Goal: Complete application form

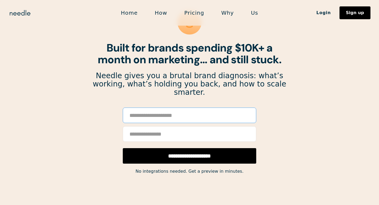
scroll to position [39, 0]
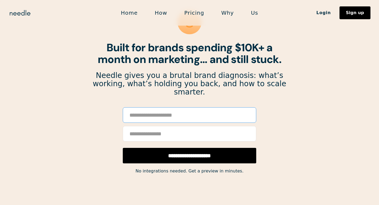
click at [162, 107] on input "Email Form" at bounding box center [189, 114] width 133 height 15
click at [156, 110] on input "Email Form" at bounding box center [189, 114] width 133 height 15
click at [137, 128] on input "Email Form" at bounding box center [189, 133] width 133 height 15
click at [302, 151] on section "**********" at bounding box center [189, 160] width 379 height 399
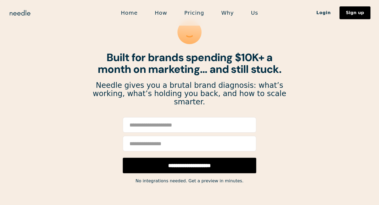
scroll to position [29, 0]
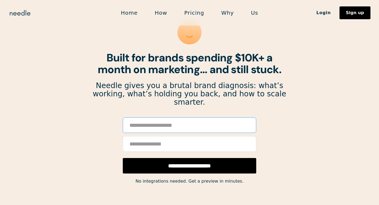
click at [184, 118] on input "Email Form" at bounding box center [189, 124] width 133 height 15
click at [97, 125] on div "**********" at bounding box center [189, 145] width 194 height 56
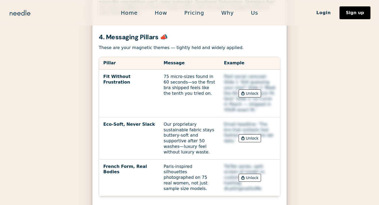
scroll to position [496, 0]
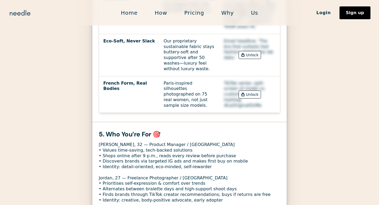
click at [247, 91] on div "Unlock" at bounding box center [252, 94] width 13 height 7
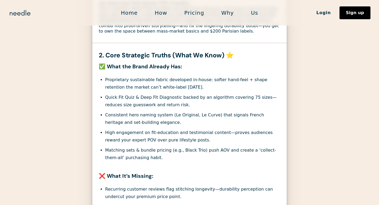
scroll to position [0, 0]
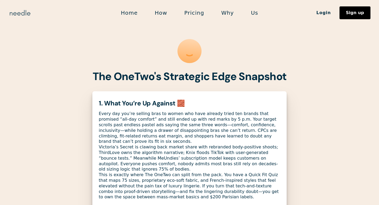
click at [18, 12] on img "home" at bounding box center [20, 13] width 23 height 9
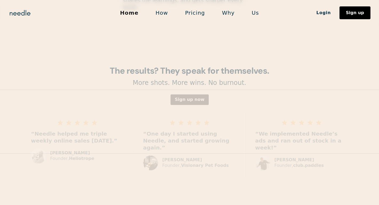
scroll to position [773, 0]
